Goal: Task Accomplishment & Management: Use online tool/utility

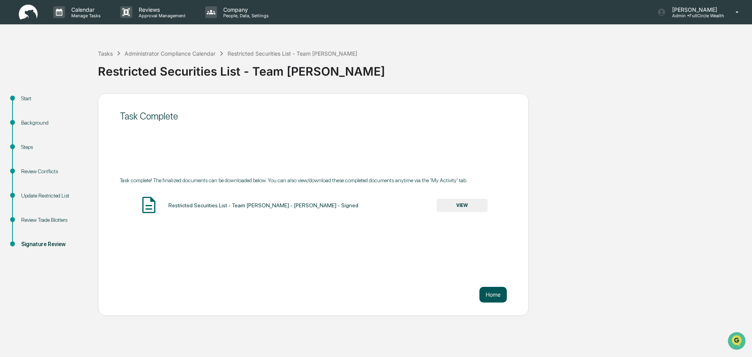
click at [485, 297] on button "Home" at bounding box center [492, 295] width 27 height 16
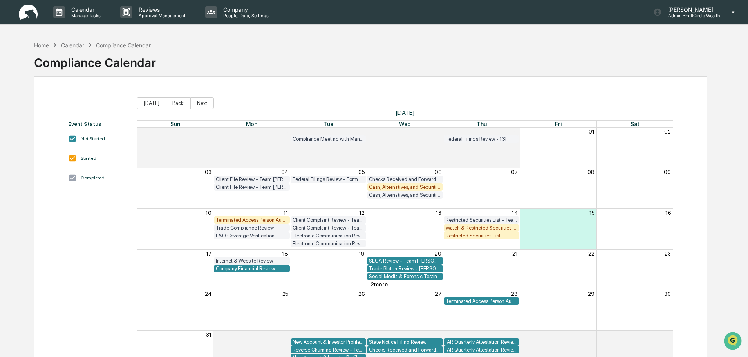
click at [260, 218] on div "Terminated Access Person Audit - Team [PERSON_NAME]" at bounding box center [252, 220] width 72 height 6
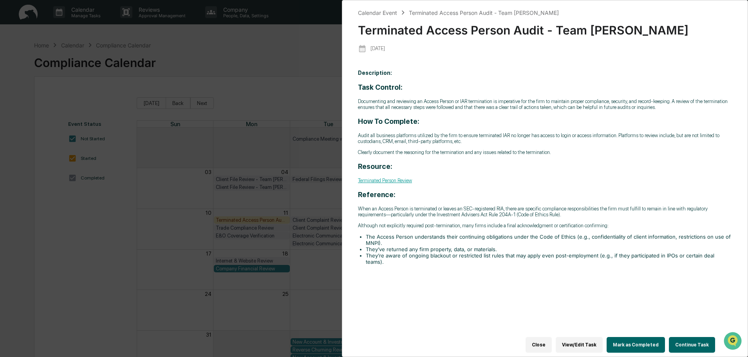
drag, startPoint x: 550, startPoint y: 339, endPoint x: 493, endPoint y: 319, distance: 61.1
click at [550, 339] on button "Close" at bounding box center [539, 345] width 26 height 16
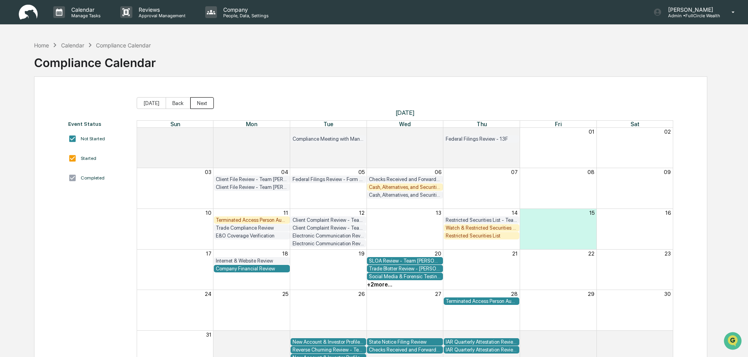
click at [199, 103] on button "Next" at bounding box center [202, 103] width 24 height 12
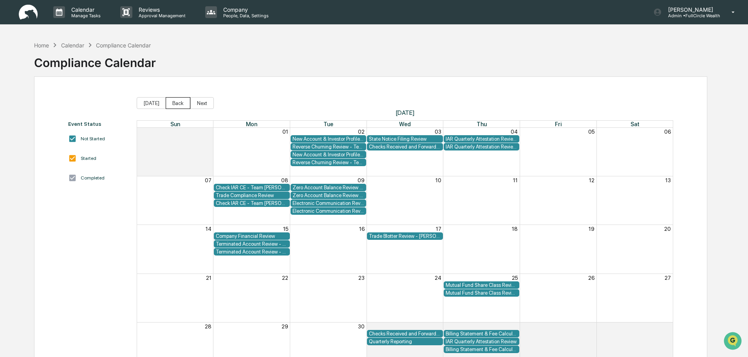
click at [168, 105] on button "Back" at bounding box center [178, 103] width 25 height 12
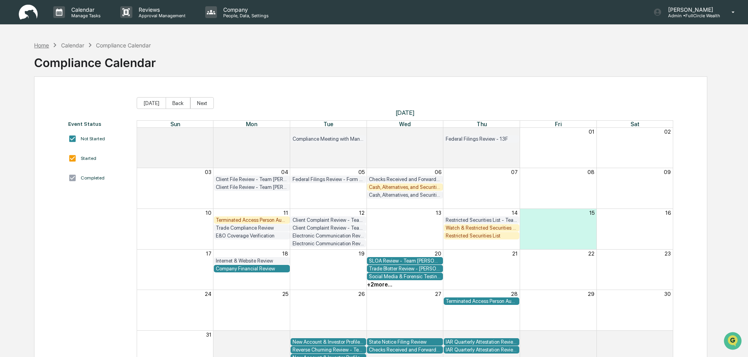
click at [45, 46] on div "Home" at bounding box center [41, 45] width 15 height 7
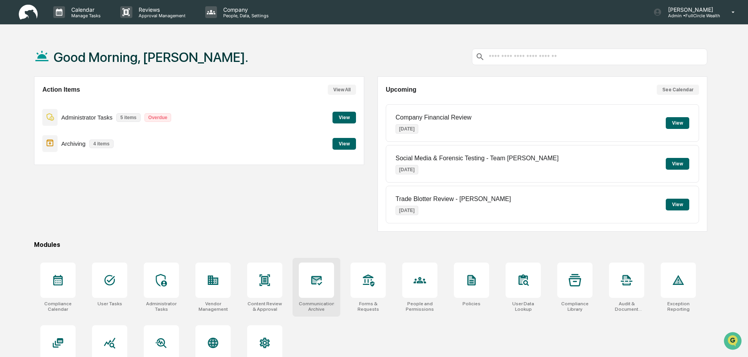
click at [325, 287] on div at bounding box center [316, 279] width 35 height 35
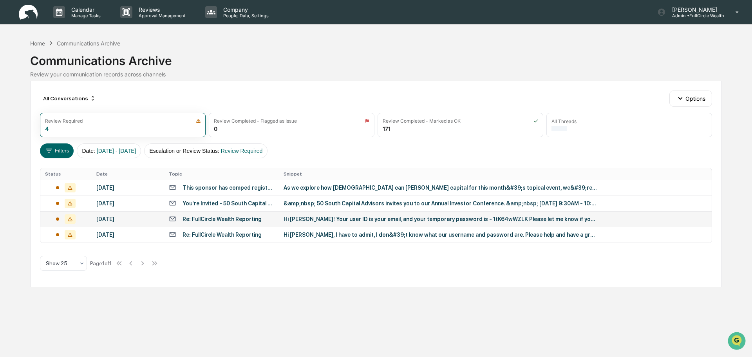
click at [364, 220] on div "Hi Kathryn! Your user ID is your email, and your temporary password is - 1tK64w…" at bounding box center [440, 219] width 313 height 6
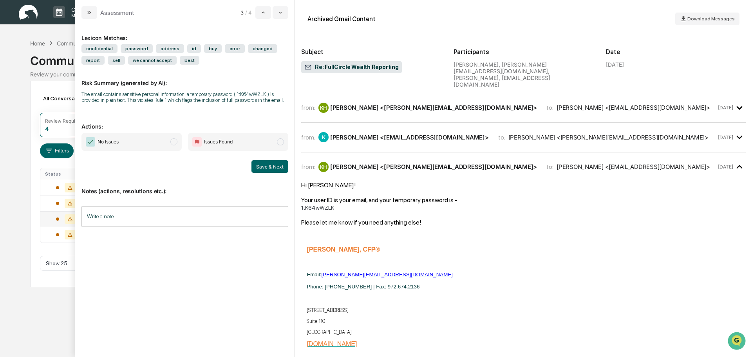
click at [383, 105] on div "from: KH Kerri Hicken <kerri@fullcircle-wealth.com> to: Kathryn <kathrynpole261…" at bounding box center [523, 111] width 445 height 24
click at [393, 104] on div "Kerri Hicken <kerri@fullcircle-wealth.com>" at bounding box center [433, 107] width 207 height 7
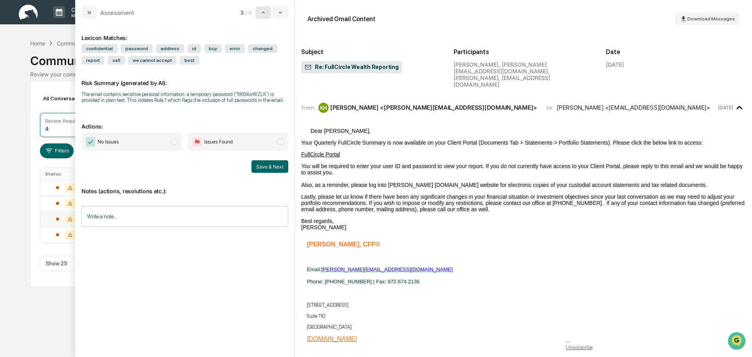
click at [266, 11] on button "modal" at bounding box center [263, 12] width 16 height 13
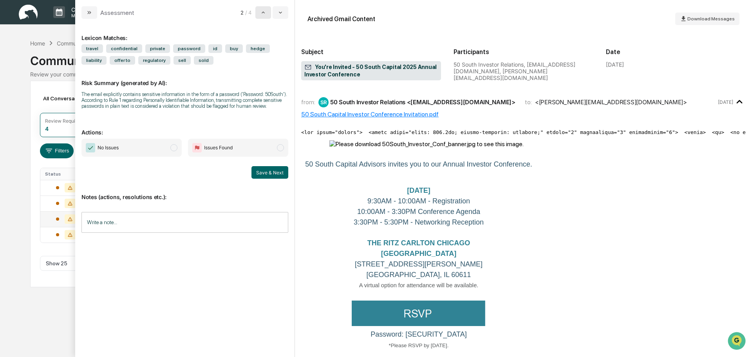
click at [266, 11] on button "modal" at bounding box center [263, 12] width 16 height 13
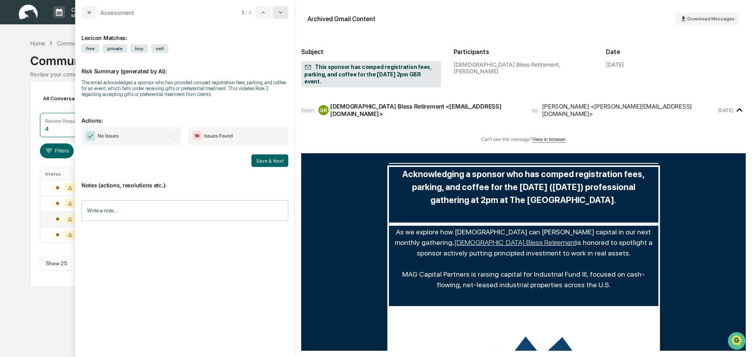
click at [278, 12] on icon "modal" at bounding box center [280, 12] width 6 height 6
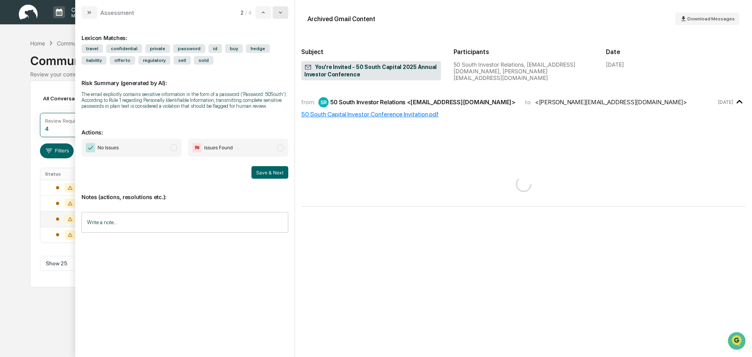
click at [278, 12] on icon "modal" at bounding box center [280, 12] width 6 height 6
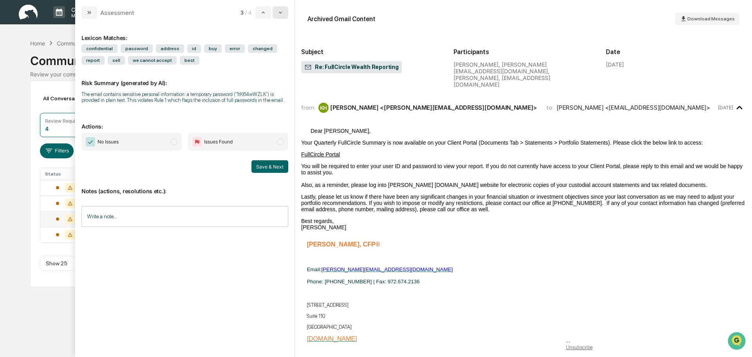
click at [278, 12] on icon "modal" at bounding box center [280, 12] width 6 height 6
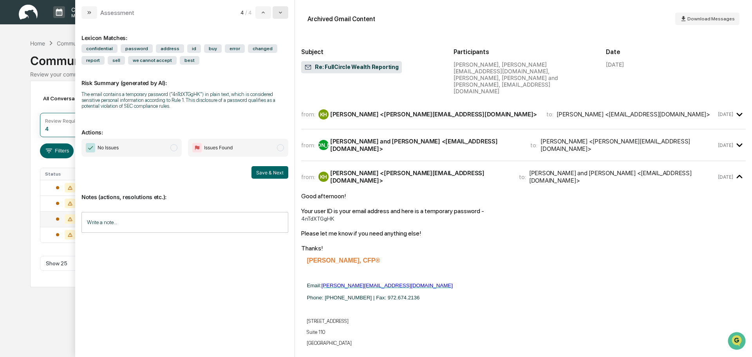
click at [278, 13] on icon "modal" at bounding box center [280, 12] width 6 height 6
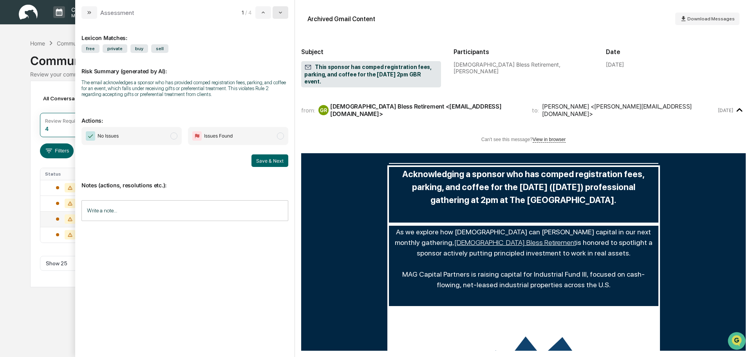
click at [278, 13] on icon "modal" at bounding box center [280, 12] width 6 height 6
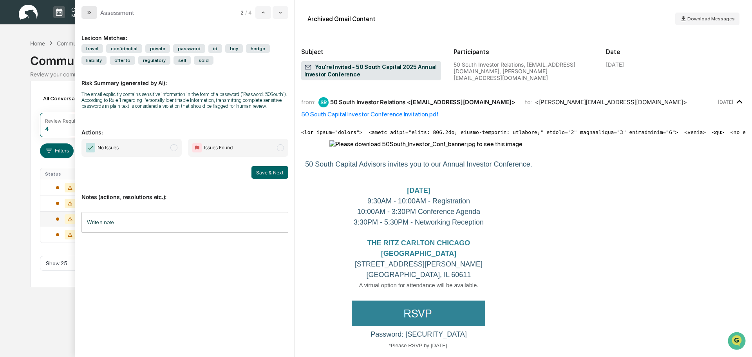
click at [90, 11] on icon "modal" at bounding box center [89, 12] width 6 height 6
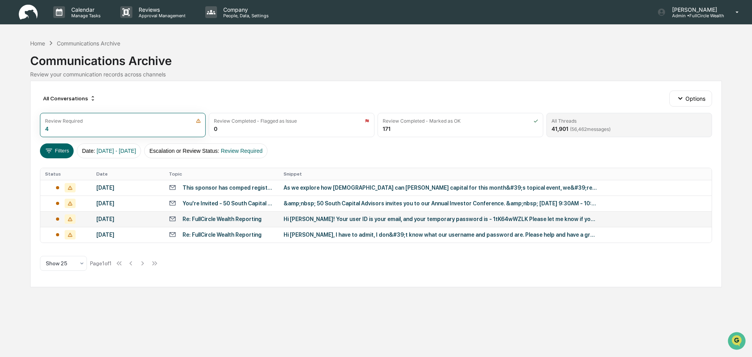
click at [608, 127] on span "( 56,462 messages)" at bounding box center [590, 129] width 41 height 6
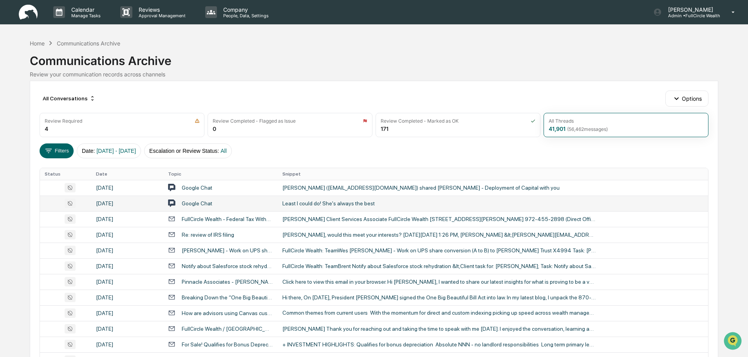
click at [348, 203] on div "Least I could do! She's always the best" at bounding box center [438, 203] width 313 height 6
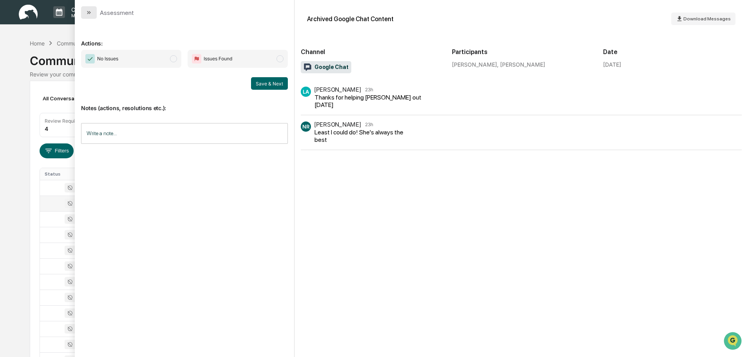
click at [88, 13] on icon "modal" at bounding box center [88, 12] width 2 height 3
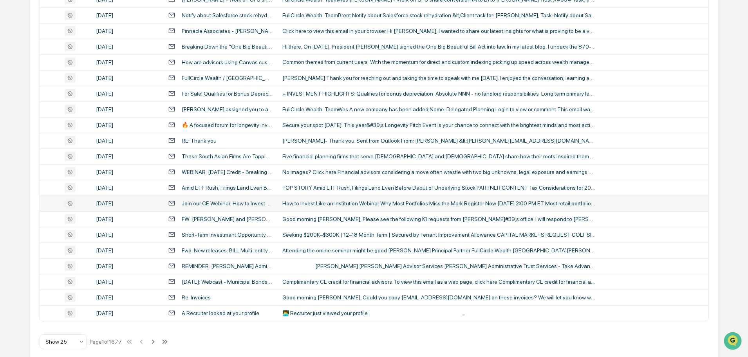
scroll to position [259, 0]
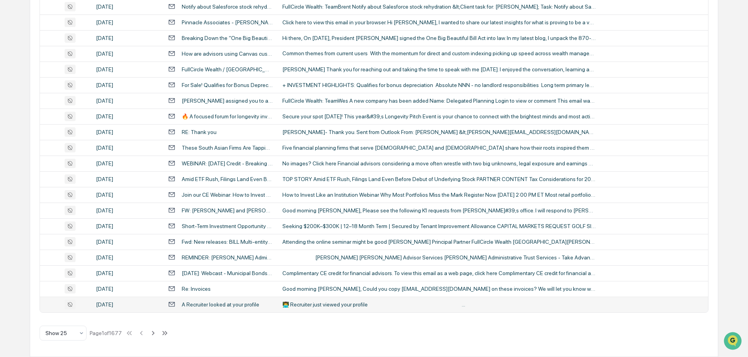
click at [205, 308] on div "A Recruiter looked at your profile" at bounding box center [220, 303] width 105 height 7
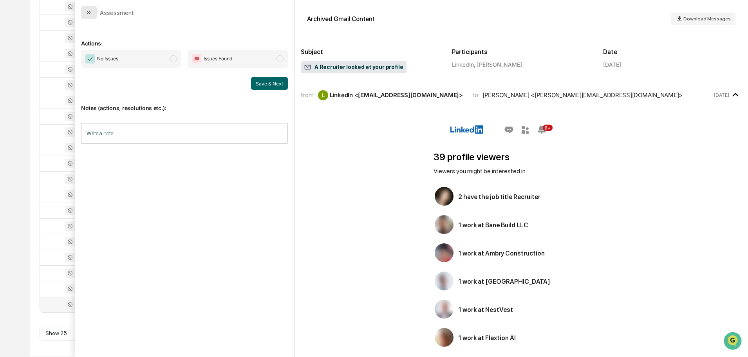
click at [87, 15] on icon "modal" at bounding box center [89, 12] width 6 height 6
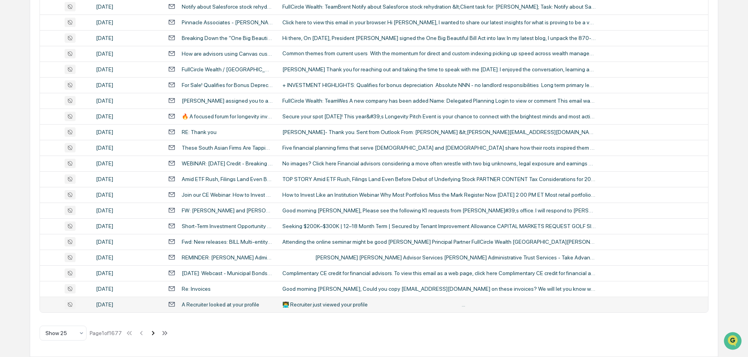
click at [155, 333] on icon at bounding box center [153, 333] width 3 height 4
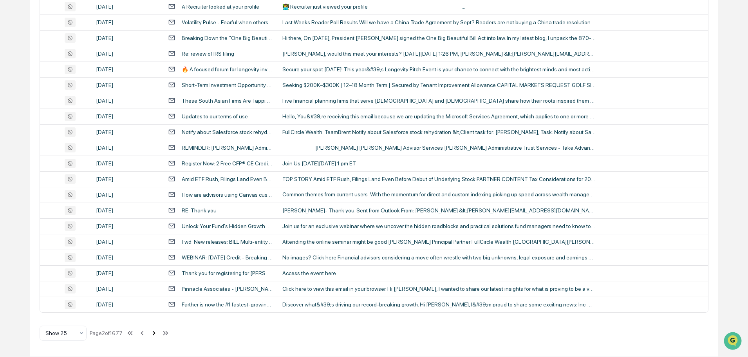
click at [157, 331] on icon at bounding box center [154, 333] width 9 height 9
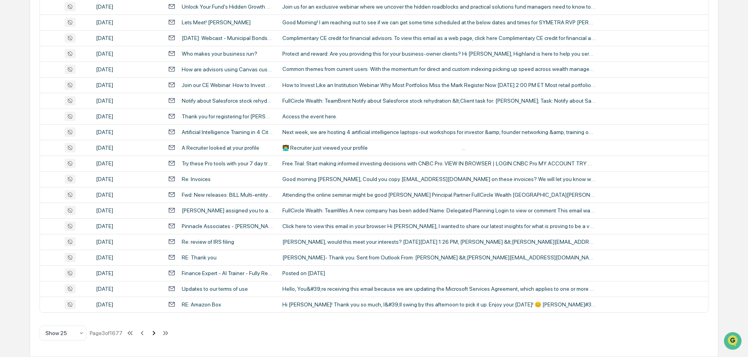
click at [157, 331] on icon at bounding box center [154, 333] width 9 height 9
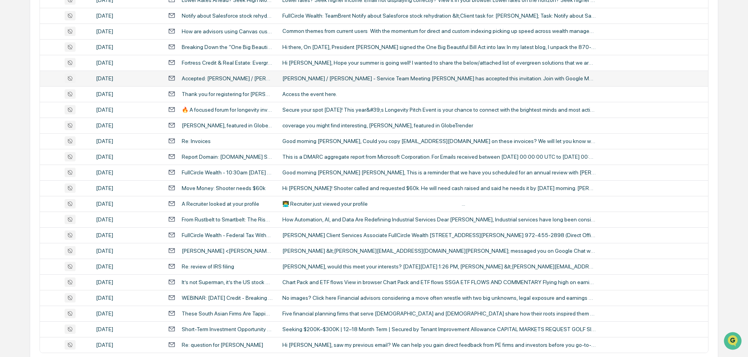
scroll to position [259, 0]
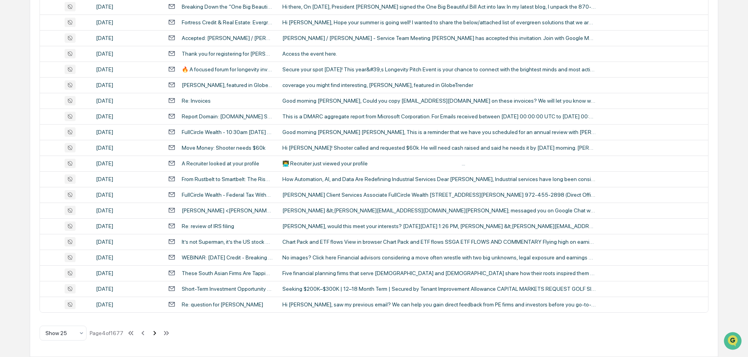
click at [158, 333] on icon at bounding box center [154, 333] width 9 height 9
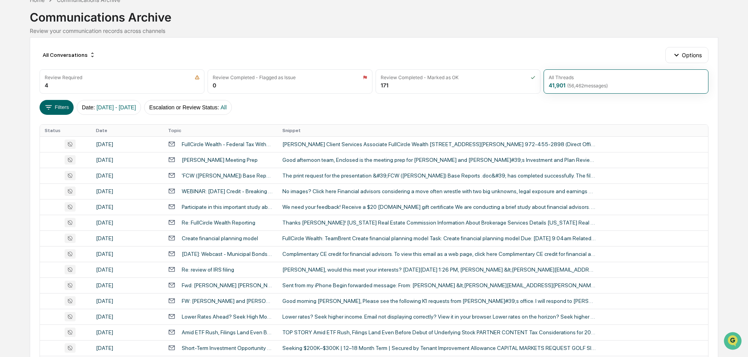
scroll to position [24, 0]
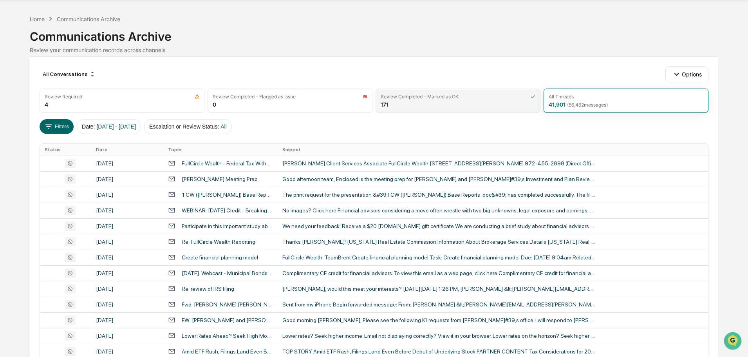
click at [428, 101] on div "Review Completed - Marked as OK 171" at bounding box center [458, 101] width 165 height 24
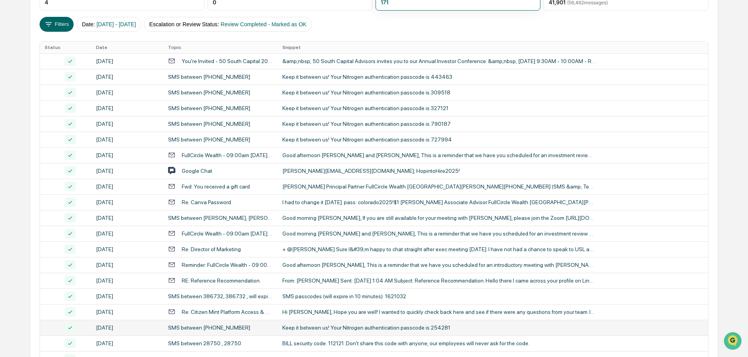
scroll to position [0, 0]
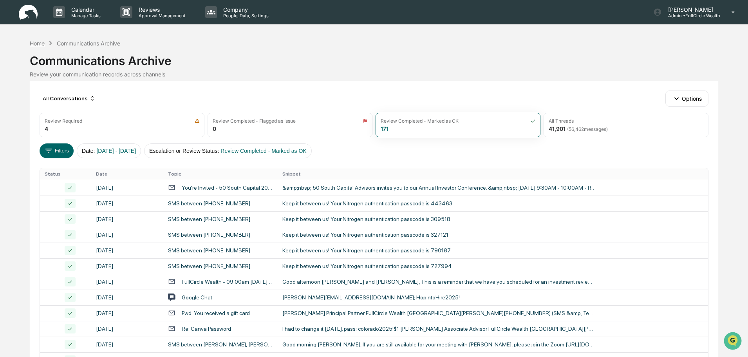
click at [37, 43] on div "Home" at bounding box center [37, 43] width 15 height 7
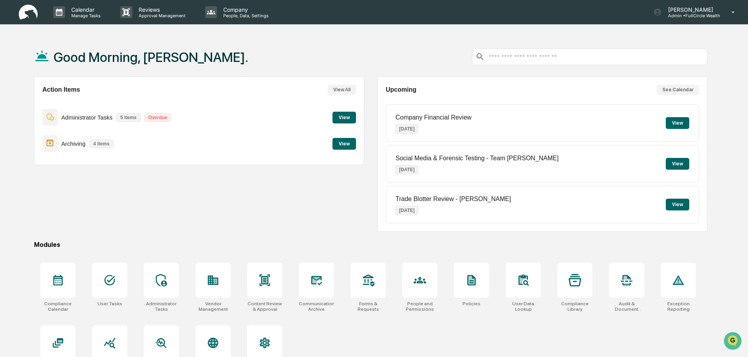
click at [336, 148] on button "View" at bounding box center [345, 144] width 24 height 12
